Goal: Task Accomplishment & Management: Complete application form

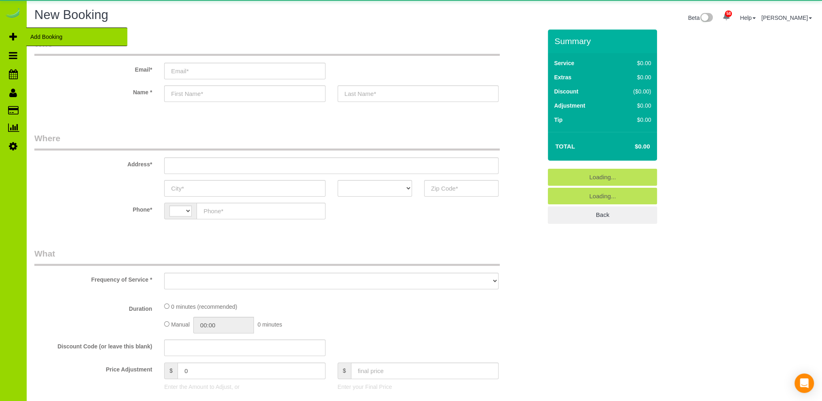
select select "string:[GEOGRAPHIC_DATA]"
select select "object:1434"
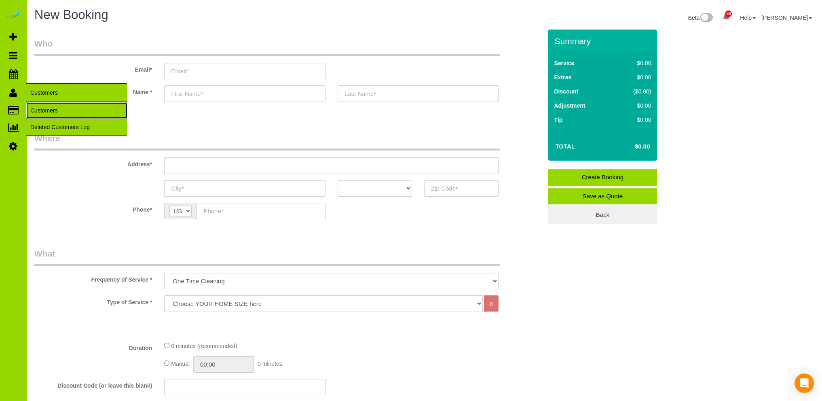
click at [38, 109] on link "Customers" at bounding box center [76, 110] width 101 height 16
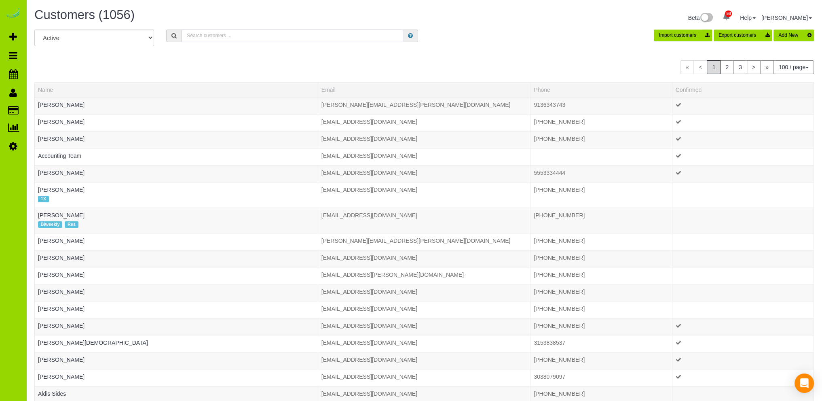
click at [204, 35] on input "text" at bounding box center [293, 36] width 222 height 13
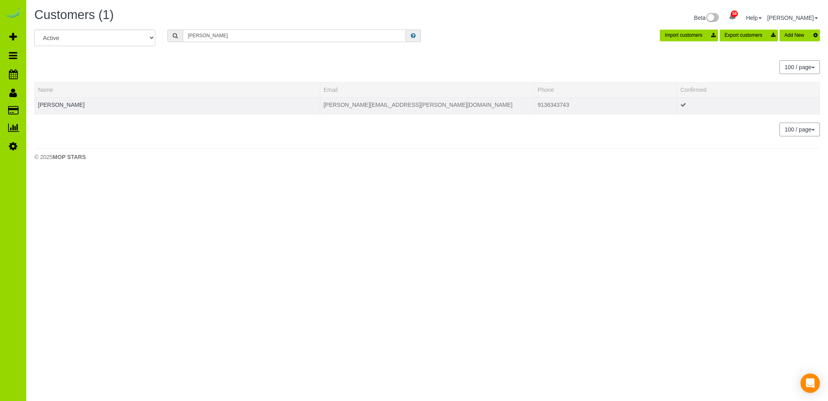
type input "[PERSON_NAME]"
click at [63, 100] on td "[PERSON_NAME]" at bounding box center [178, 105] width 286 height 17
click at [64, 103] on link "[PERSON_NAME]" at bounding box center [61, 105] width 47 height 6
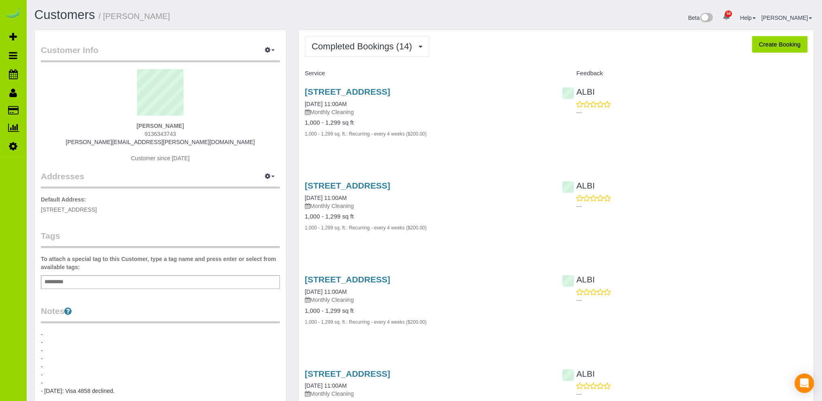
click at [780, 42] on button "Create Booking" at bounding box center [779, 44] width 55 height 17
select select "CO"
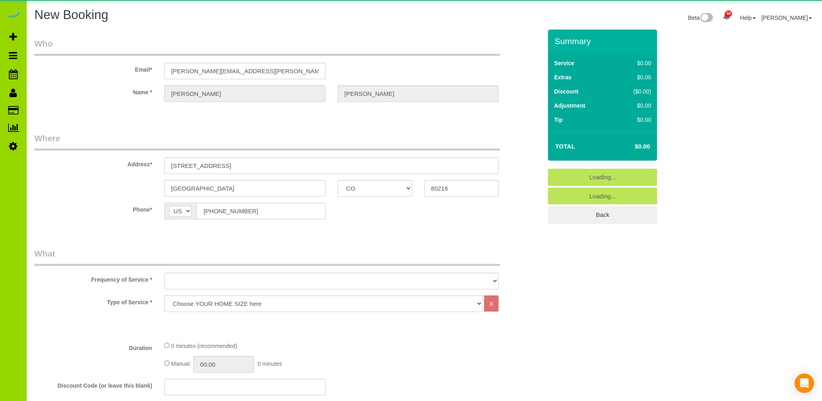
select select "object:3233"
select select "string:fspay-813db827-3208-4e08-b93a-ecf7de39e7e4"
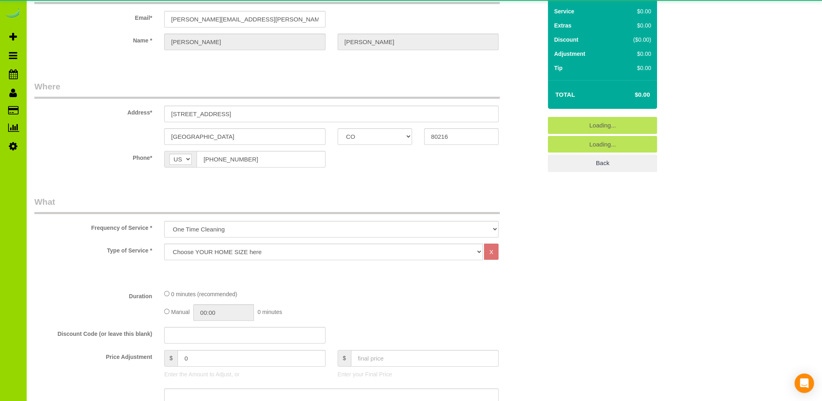
select select "object:3237"
